Goal: Information Seeking & Learning: Learn about a topic

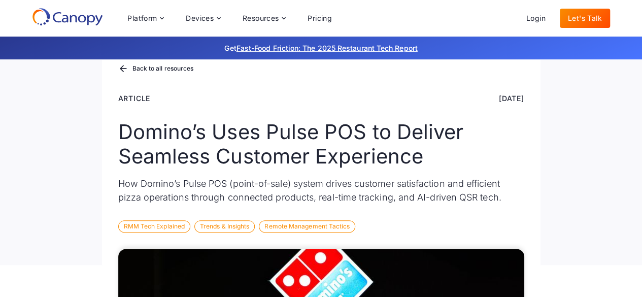
scroll to position [101, 0]
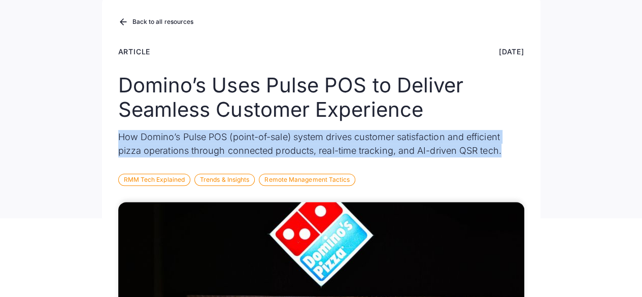
drag, startPoint x: 500, startPoint y: 153, endPoint x: 100, endPoint y: 137, distance: 400.1
click at [100, 137] on div "Back to all resources Article [DATE] Domino’s Uses Pulse POS to Deliver Seamles…" at bounding box center [321, 88] width 642 height 260
click at [241, 157] on div "Back to all resources Article [DATE] Domino’s Uses Pulse POS to Deliver Seamles…" at bounding box center [321, 108] width 438 height 220
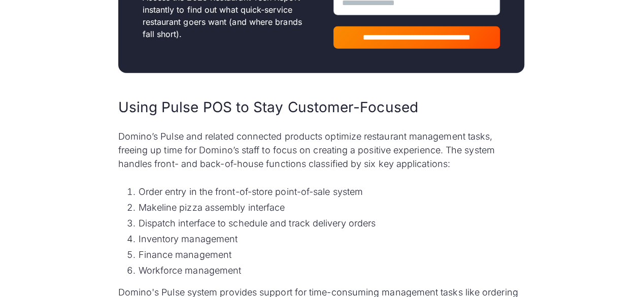
scroll to position [1319, 0]
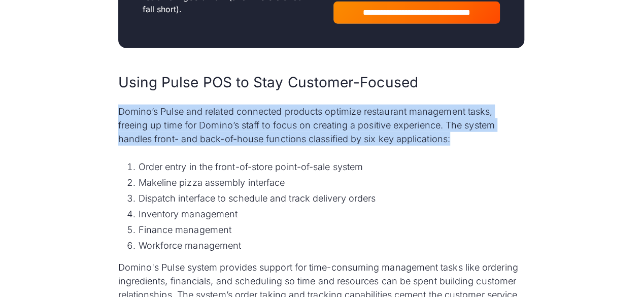
drag, startPoint x: 110, startPoint y: 113, endPoint x: 504, endPoint y: 139, distance: 395.1
click at [504, 139] on p "Domino’s Pulse and related connected products optimize restaurant management ta…" at bounding box center [321, 125] width 406 height 41
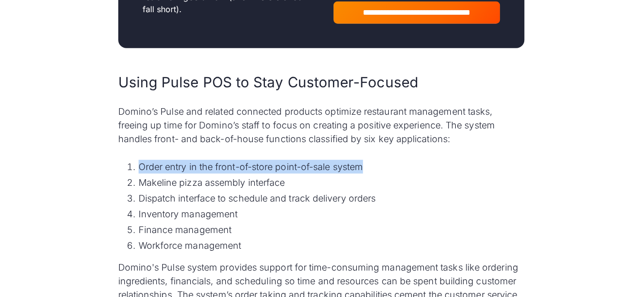
drag, startPoint x: 74, startPoint y: 166, endPoint x: 381, endPoint y: 156, distance: 306.6
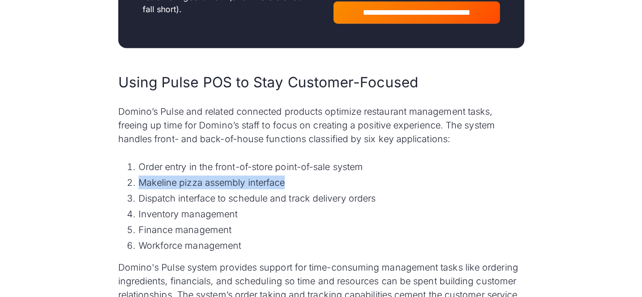
drag, startPoint x: 59, startPoint y: 178, endPoint x: 290, endPoint y: 179, distance: 231.4
click at [290, 179] on li "Makeline pizza assembly interface" at bounding box center [332, 183] width 386 height 14
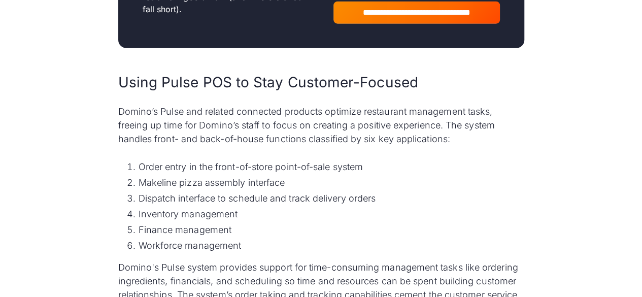
click at [290, 179] on li "Makeline pizza assembly interface" at bounding box center [332, 183] width 386 height 14
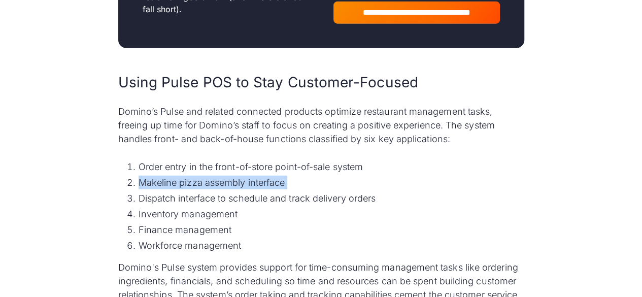
click at [290, 179] on li "Makeline pizza assembly interface" at bounding box center [332, 183] width 386 height 14
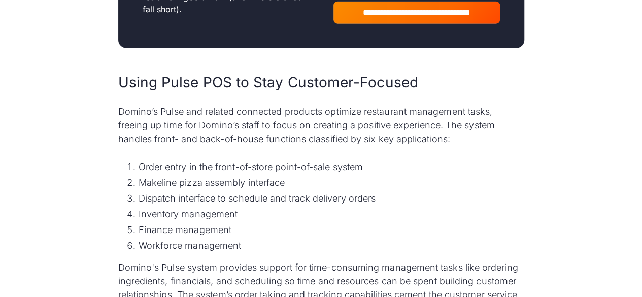
click at [231, 197] on li "Dispatch interface to schedule and track delivery orders" at bounding box center [332, 198] width 386 height 14
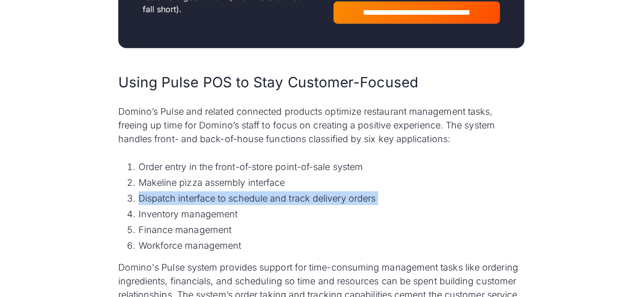
click at [231, 197] on li "Dispatch interface to schedule and track delivery orders" at bounding box center [332, 198] width 386 height 14
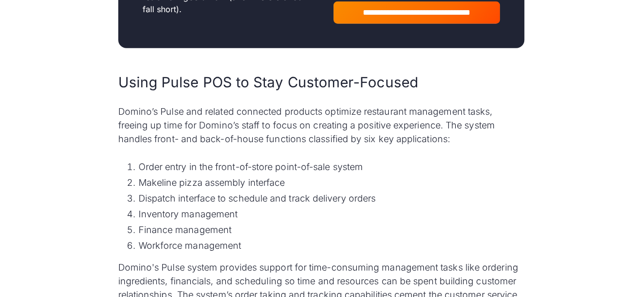
click at [154, 211] on li "Inventory management" at bounding box center [332, 214] width 386 height 14
click at [157, 224] on li "Finance management" at bounding box center [332, 230] width 386 height 14
click at [158, 224] on li "Finance management" at bounding box center [332, 230] width 386 height 14
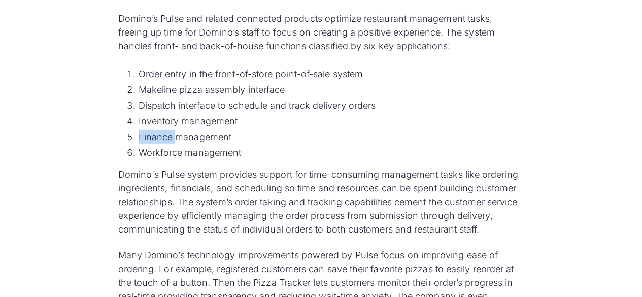
scroll to position [1421, 0]
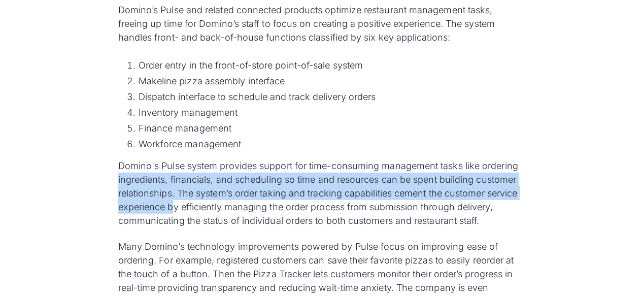
drag, startPoint x: 0, startPoint y: 182, endPoint x: 174, endPoint y: 204, distance: 175.0
click at [174, 211] on p "Domino's Pulse system provides support for time-consuming management tasks like…" at bounding box center [321, 193] width 406 height 68
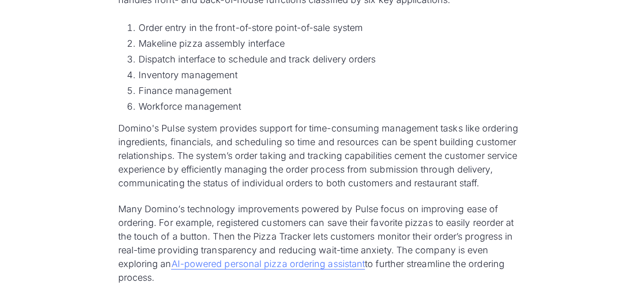
scroll to position [1471, 0]
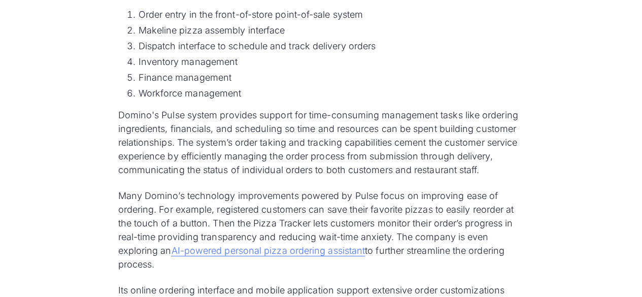
drag, startPoint x: 29, startPoint y: 199, endPoint x: 246, endPoint y: 264, distance: 225.8
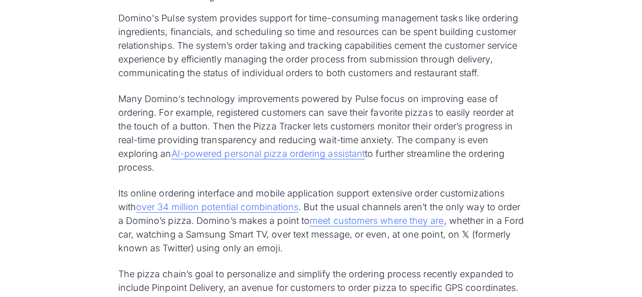
scroll to position [1573, 0]
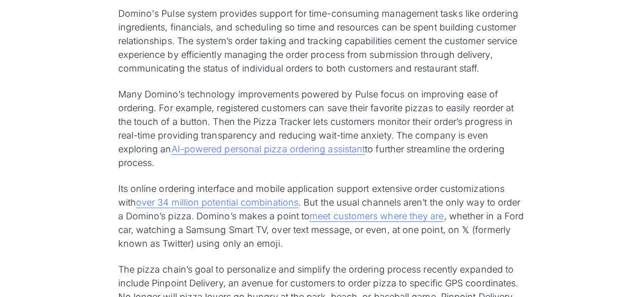
click at [156, 169] on p "Many Domino’s technology improvements powered by Pulse focus on improving ease …" at bounding box center [321, 128] width 406 height 82
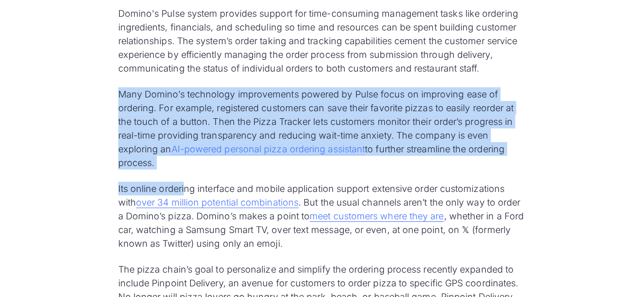
drag, startPoint x: 186, startPoint y: 172, endPoint x: 85, endPoint y: 97, distance: 126.2
drag, startPoint x: 111, startPoint y: 96, endPoint x: 183, endPoint y: 164, distance: 98.7
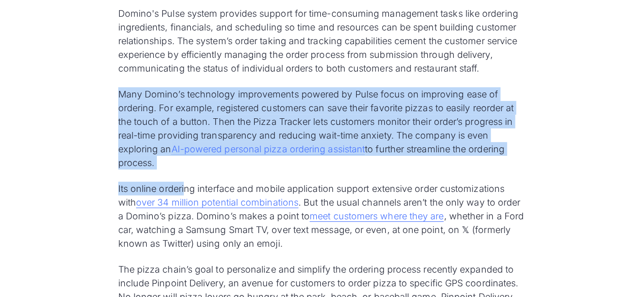
click at [183, 164] on p "Many Domino’s technology improvements powered by Pulse focus on improving ease …" at bounding box center [321, 128] width 406 height 82
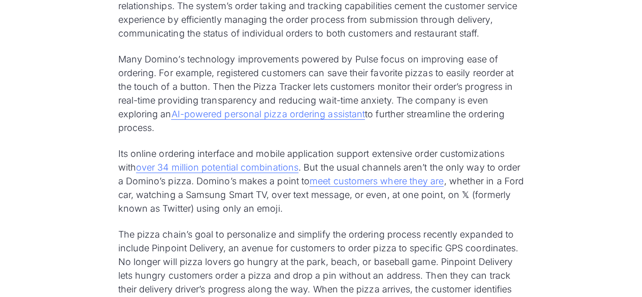
scroll to position [1623, 0]
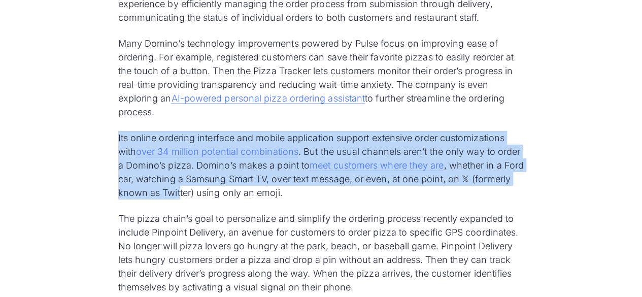
drag, startPoint x: 97, startPoint y: 143, endPoint x: 219, endPoint y: 187, distance: 129.7
click at [219, 187] on div "Domino’s is a pizza delivery powerhouse. From the opening of its first restaura…" at bounding box center [321, 261] width 642 height 3163
click at [186, 192] on p "Its online ordering interface and mobile application support extensive order cu…" at bounding box center [321, 165] width 406 height 68
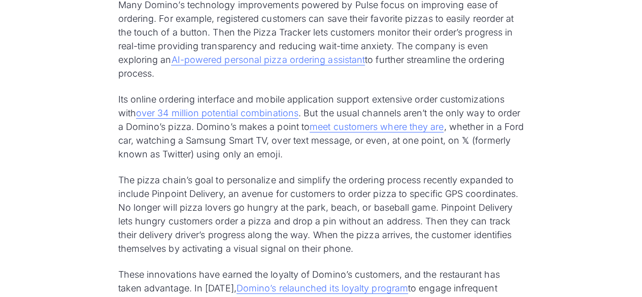
scroll to position [1674, 0]
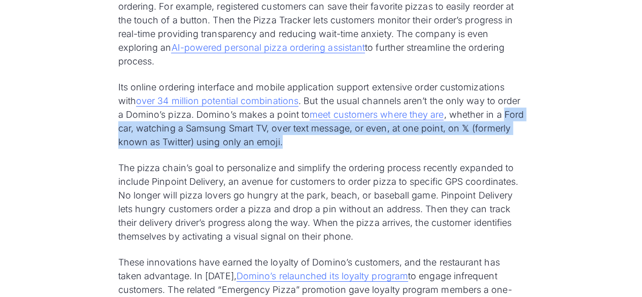
drag, startPoint x: 113, startPoint y: 126, endPoint x: 356, endPoint y: 144, distance: 243.2
click at [356, 144] on div "Domino’s is a pizza delivery powerhouse. From the opening of its first restaura…" at bounding box center [321, 210] width 438 height 3163
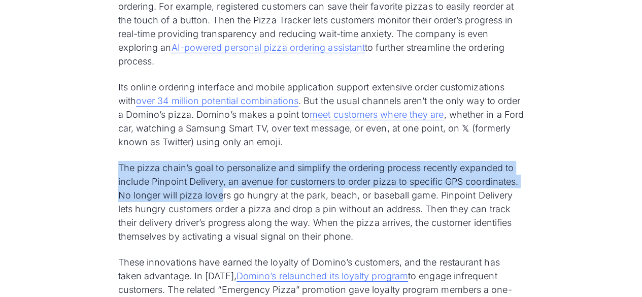
drag, startPoint x: 108, startPoint y: 175, endPoint x: 223, endPoint y: 190, distance: 116.7
click at [223, 190] on div "Domino’s is a pizza delivery powerhouse. From the opening of its first restaura…" at bounding box center [321, 210] width 438 height 3163
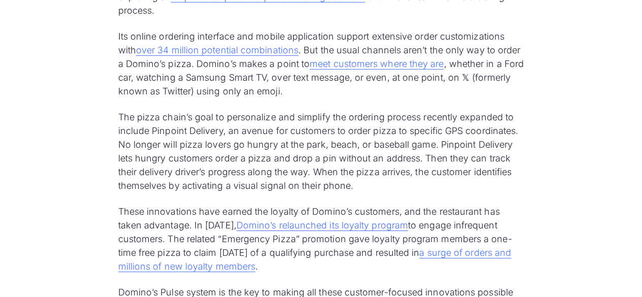
click at [224, 166] on p "The pizza chain’s goal to personalize and simplify the ordering process recentl…" at bounding box center [321, 151] width 406 height 82
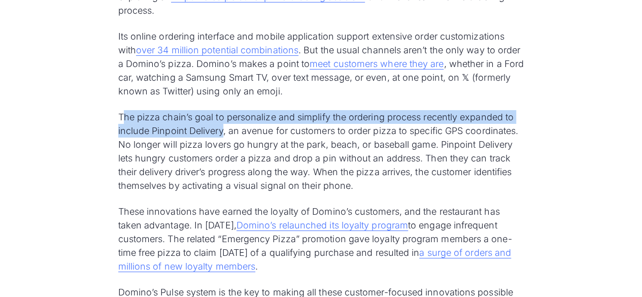
drag, startPoint x: 122, startPoint y: 113, endPoint x: 222, endPoint y: 131, distance: 101.6
click at [222, 131] on p "The pizza chain’s goal to personalize and simplify the ordering process recentl…" at bounding box center [321, 151] width 406 height 82
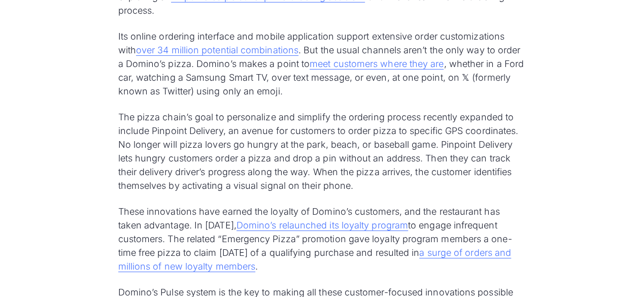
click at [232, 135] on p "The pizza chain’s goal to personalize and simplify the ordering process recentl…" at bounding box center [321, 151] width 406 height 82
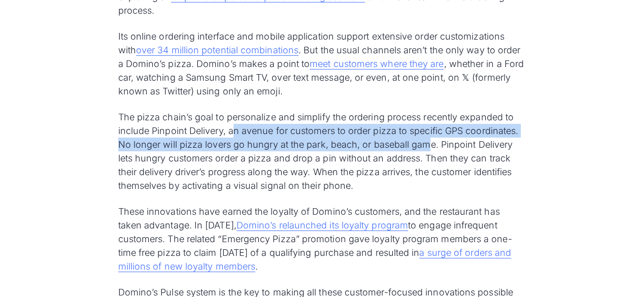
drag, startPoint x: 233, startPoint y: 133, endPoint x: 432, endPoint y: 145, distance: 199.7
click at [432, 145] on p "The pizza chain’s goal to personalize and simplify the ordering process recentl…" at bounding box center [321, 151] width 406 height 82
click at [421, 147] on p "The pizza chain’s goal to personalize and simplify the ordering process recentl…" at bounding box center [321, 151] width 406 height 82
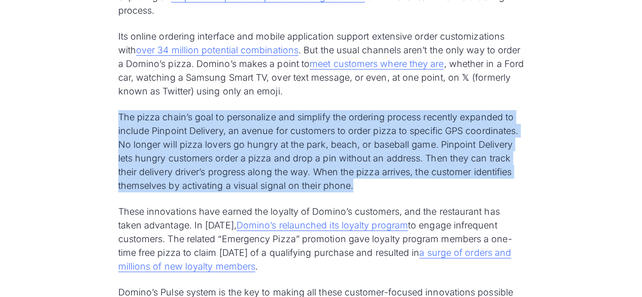
drag, startPoint x: 354, startPoint y: 188, endPoint x: 110, endPoint y: 121, distance: 253.4
click at [110, 121] on div "Domino’s is a pizza delivery powerhouse. From the opening of its first restaura…" at bounding box center [321, 159] width 438 height 3163
click at [183, 157] on p "The pizza chain’s goal to personalize and simplify the ordering process recentl…" at bounding box center [321, 151] width 406 height 82
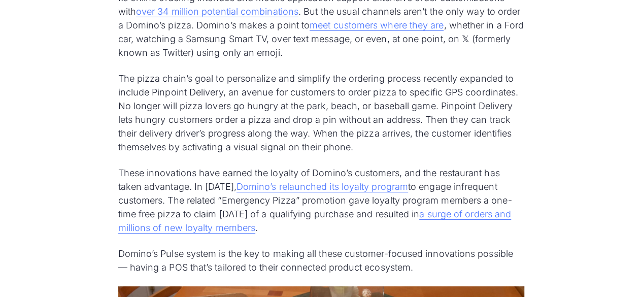
scroll to position [1776, 0]
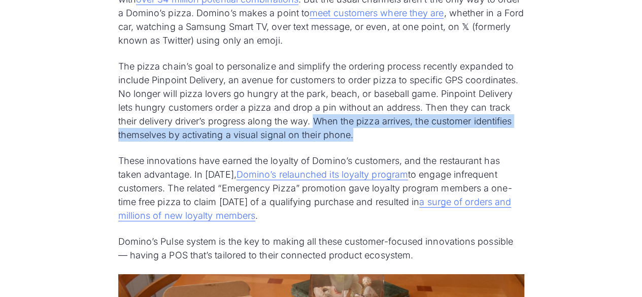
drag, startPoint x: 379, startPoint y: 137, endPoint x: 319, endPoint y: 123, distance: 62.4
click at [319, 123] on p "The pizza chain’s goal to personalize and simplify the ordering process recentl…" at bounding box center [321, 100] width 406 height 82
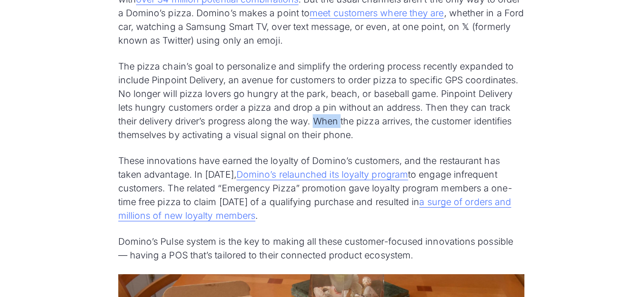
click at [319, 123] on p "The pizza chain’s goal to personalize and simplify the ordering process recentl…" at bounding box center [321, 100] width 406 height 82
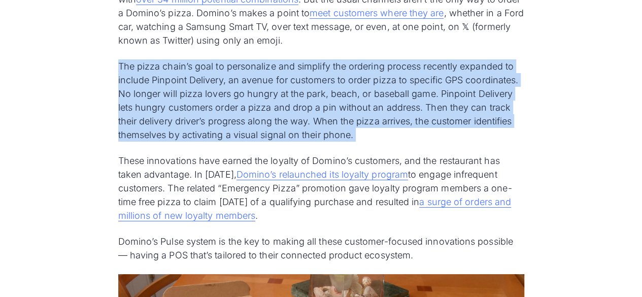
click at [319, 123] on p "The pizza chain’s goal to personalize and simplify the ordering process recentl…" at bounding box center [321, 100] width 406 height 82
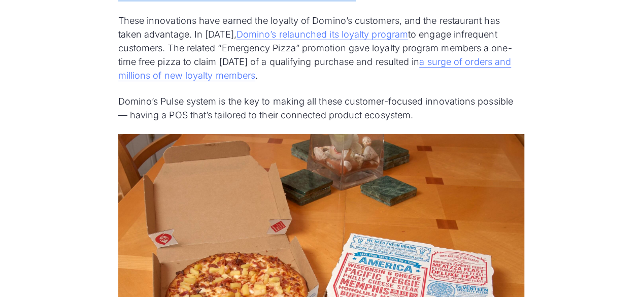
scroll to position [1928, 0]
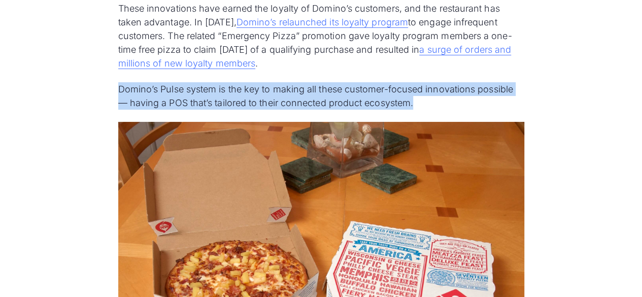
drag, startPoint x: 97, startPoint y: 95, endPoint x: 489, endPoint y: 106, distance: 391.3
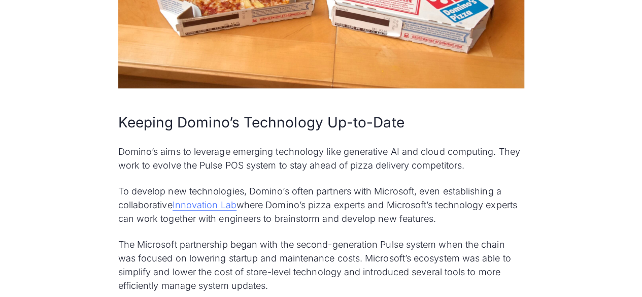
scroll to position [2334, 0]
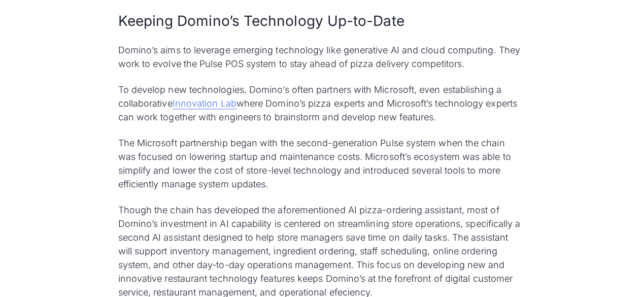
drag, startPoint x: 88, startPoint y: 95, endPoint x: 488, endPoint y: 122, distance: 400.7
click at [196, 180] on p "The Microsoft partnership began with the second-generation Pulse system when th…" at bounding box center [321, 163] width 406 height 55
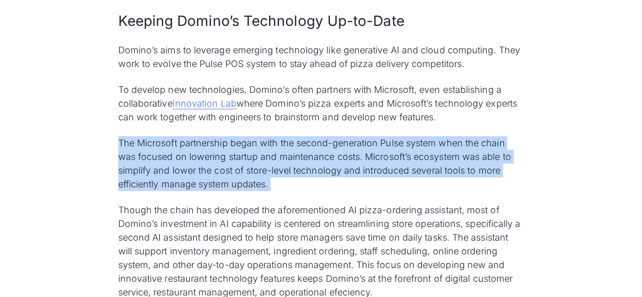
click at [196, 180] on p "The Microsoft partnership began with the second-generation Pulse system when th…" at bounding box center [321, 163] width 406 height 55
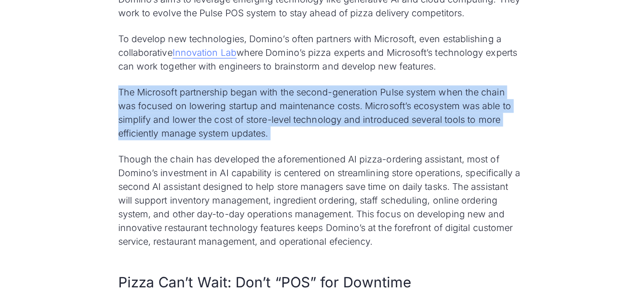
click at [276, 135] on p "The Microsoft partnership began with the second-generation Pulse system when th…" at bounding box center [321, 112] width 406 height 55
drag, startPoint x: 305, startPoint y: 135, endPoint x: 111, endPoint y: 97, distance: 197.9
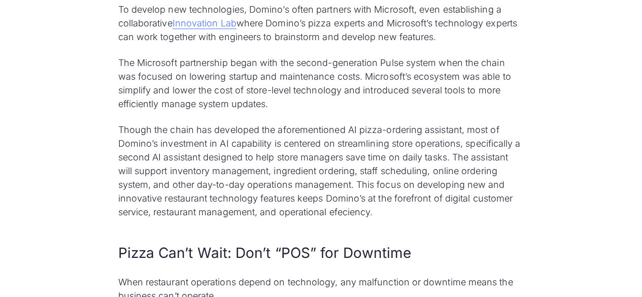
scroll to position [2435, 0]
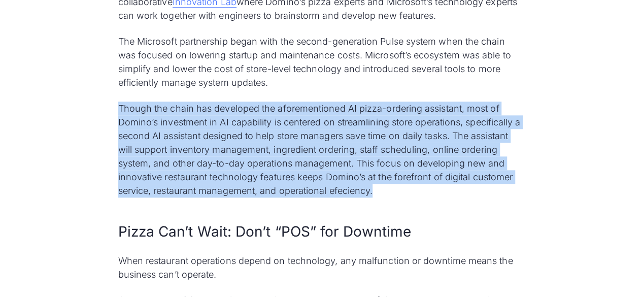
drag, startPoint x: 115, startPoint y: 108, endPoint x: 393, endPoint y: 197, distance: 292.0
click at [393, 197] on p "Though the chain has developed the aforementioned AI pizza-ordering assistant, …" at bounding box center [321, 149] width 406 height 96
drag, startPoint x: 393, startPoint y: 197, endPoint x: 137, endPoint y: 114, distance: 268.9
click at [137, 114] on p "Though the chain has developed the aforementioned AI pizza-ordering assistant, …" at bounding box center [321, 149] width 406 height 96
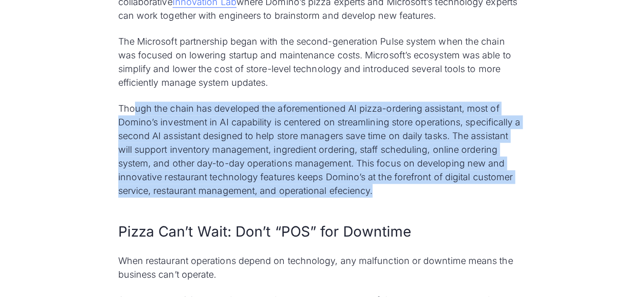
click at [299, 160] on p "Though the chain has developed the aforementioned AI pizza-ordering assistant, …" at bounding box center [321, 149] width 406 height 96
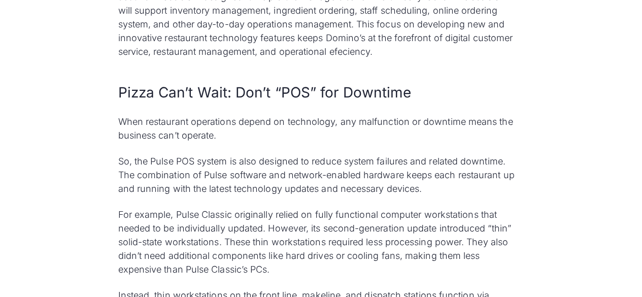
scroll to position [2587, 0]
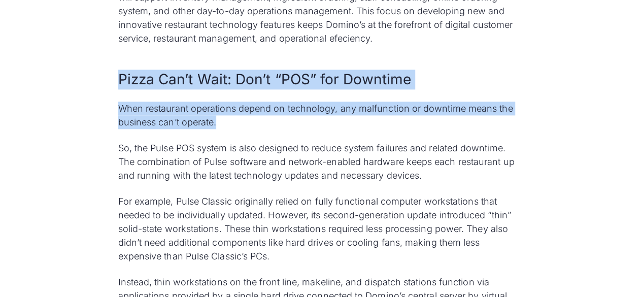
drag, startPoint x: 113, startPoint y: 80, endPoint x: 243, endPoint y: 119, distance: 135.6
click at [243, 129] on p "When restaurant operations depend on technology, any malfunction or downtime me…" at bounding box center [321, 114] width 406 height 27
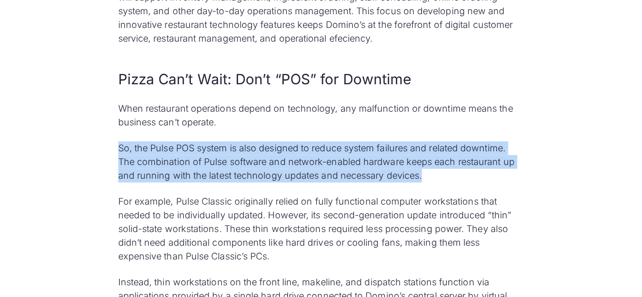
drag, startPoint x: 117, startPoint y: 148, endPoint x: 454, endPoint y: 176, distance: 337.5
click at [454, 176] on p "So, the Pulse POS system is also designed to reduce system failures and related…" at bounding box center [321, 161] width 406 height 41
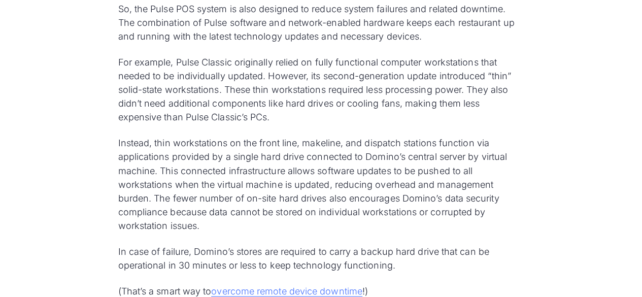
scroll to position [2740, 0]
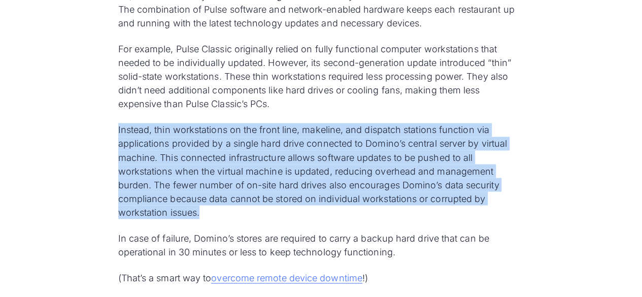
drag, startPoint x: 92, startPoint y: 127, endPoint x: 499, endPoint y: 206, distance: 414.6
click at [394, 189] on p "Instead, thin workstations on the front line, makeline, and dispatch stations f…" at bounding box center [321, 171] width 406 height 96
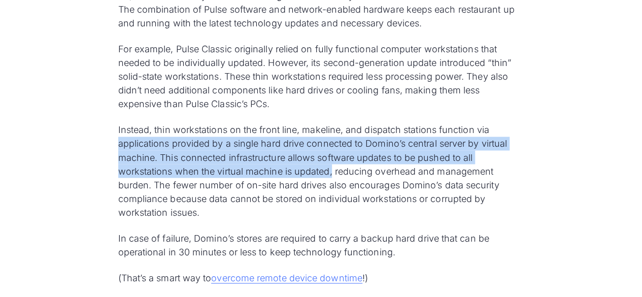
drag, startPoint x: 66, startPoint y: 139, endPoint x: 333, endPoint y: 172, distance: 269.0
click at [334, 172] on p "Instead, thin workstations on the front line, makeline, and dispatch stations f…" at bounding box center [321, 171] width 406 height 96
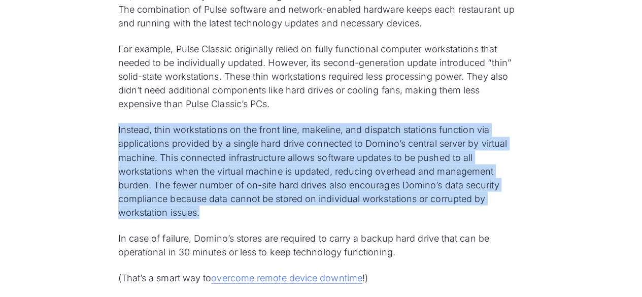
drag, startPoint x: 103, startPoint y: 121, endPoint x: 265, endPoint y: 217, distance: 187.9
click at [450, 199] on p "Instead, thin workstations on the front line, makeline, and dispatch stations f…" at bounding box center [321, 171] width 406 height 96
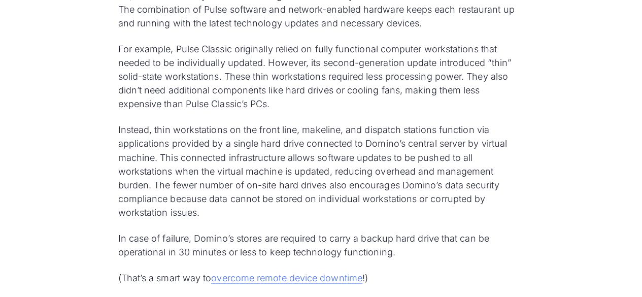
click at [450, 199] on p "Instead, thin workstations on the front line, makeline, and dispatch stations f…" at bounding box center [321, 171] width 406 height 96
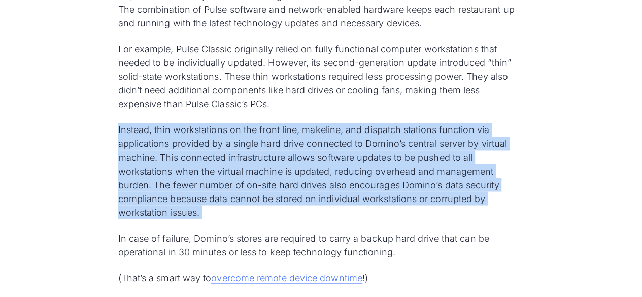
click at [450, 199] on p "Instead, thin workstations on the front line, makeline, and dispatch stations f…" at bounding box center [321, 171] width 406 height 96
click at [271, 211] on p "Instead, thin workstations on the front line, makeline, and dispatch stations f…" at bounding box center [321, 171] width 406 height 96
drag, startPoint x: 257, startPoint y: 216, endPoint x: 87, endPoint y: 128, distance: 191.1
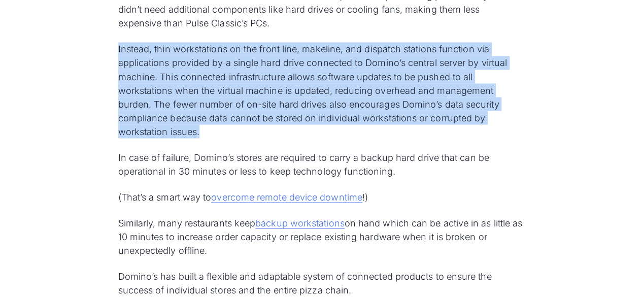
scroll to position [2841, 0]
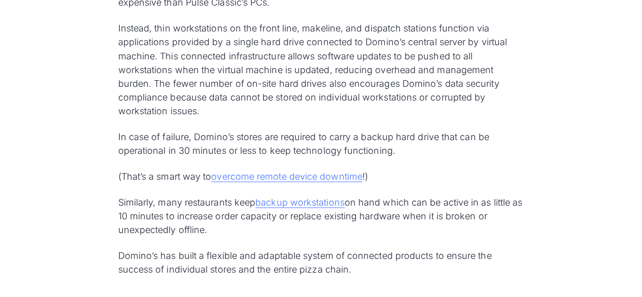
drag, startPoint x: 99, startPoint y: 132, endPoint x: 94, endPoint y: 135, distance: 6.6
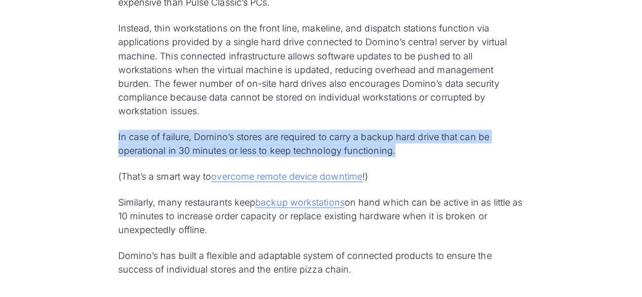
drag, startPoint x: 86, startPoint y: 140, endPoint x: 457, endPoint y: 155, distance: 371.2
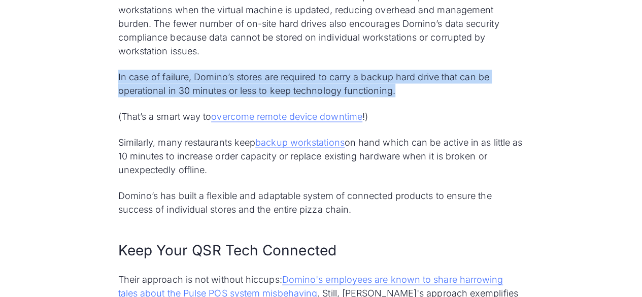
scroll to position [2943, 0]
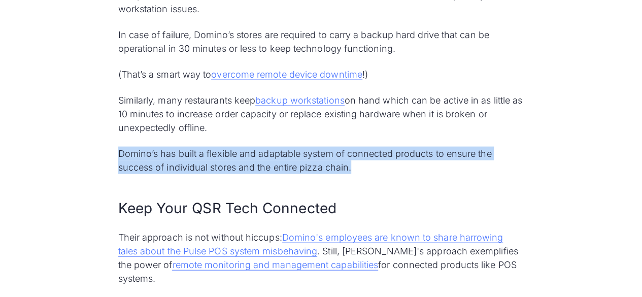
drag, startPoint x: 113, startPoint y: 155, endPoint x: 359, endPoint y: 169, distance: 246.5
click at [359, 169] on p "Domino’s has built a flexible and adaptable system of connected products to ens…" at bounding box center [321, 160] width 406 height 27
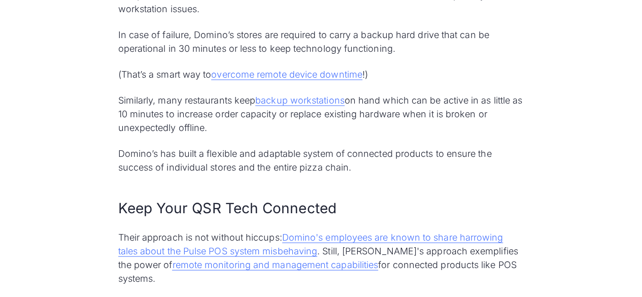
click at [359, 169] on p "Domino’s has built a flexible and adaptable system of connected products to ens…" at bounding box center [321, 160] width 406 height 27
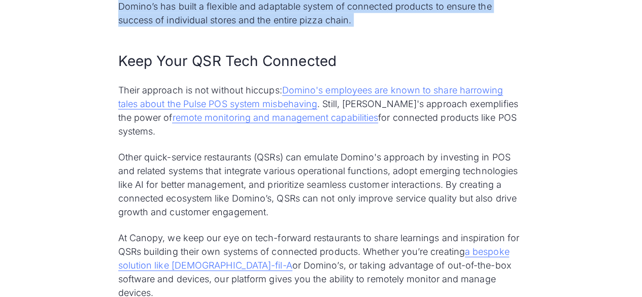
scroll to position [3095, 0]
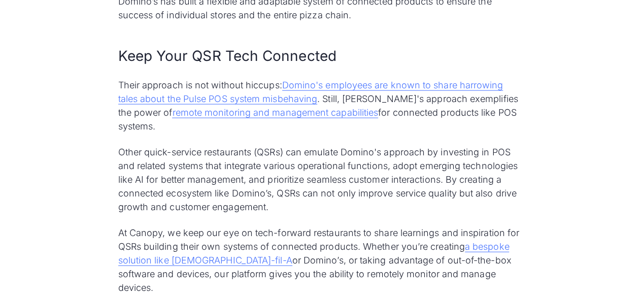
click at [339, 170] on p "Other quick-service restaurants (QSRs) can emulate Domino's approach by investi…" at bounding box center [321, 179] width 406 height 68
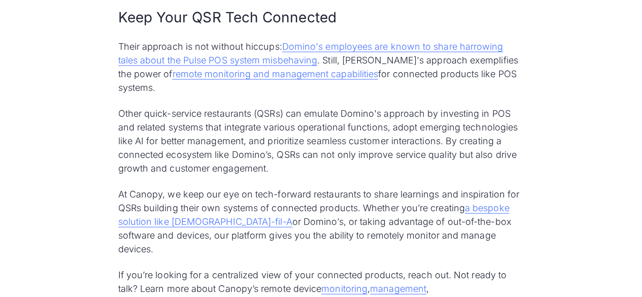
scroll to position [3146, 0]
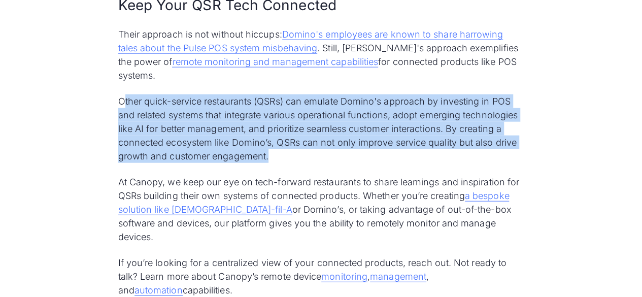
drag, startPoint x: 121, startPoint y: 108, endPoint x: 290, endPoint y: 154, distance: 175.1
click at [290, 154] on p "Other quick-service restaurants (QSRs) can emulate Domino's approach by investi…" at bounding box center [321, 128] width 406 height 68
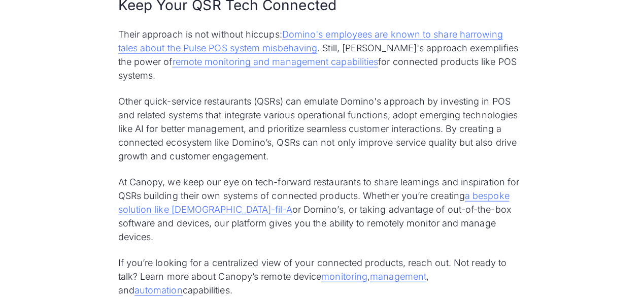
click at [290, 154] on p "Other quick-service restaurants (QSRs) can emulate Domino's approach by investi…" at bounding box center [321, 128] width 406 height 68
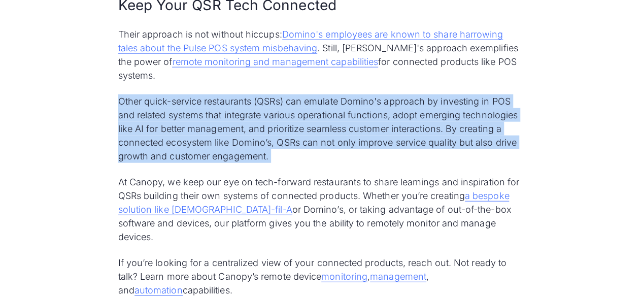
click at [290, 154] on p "Other quick-service restaurants (QSRs) can emulate Domino's approach by investi…" at bounding box center [321, 128] width 406 height 68
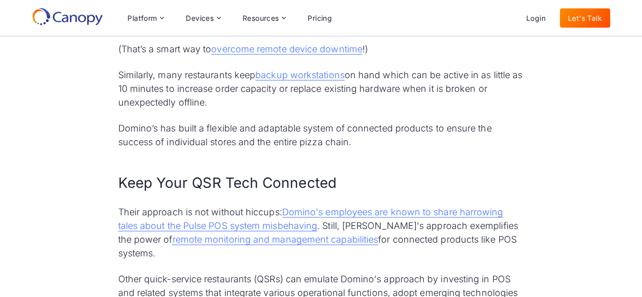
scroll to position [2841, 0]
